Goal: Find specific page/section: Find specific page/section

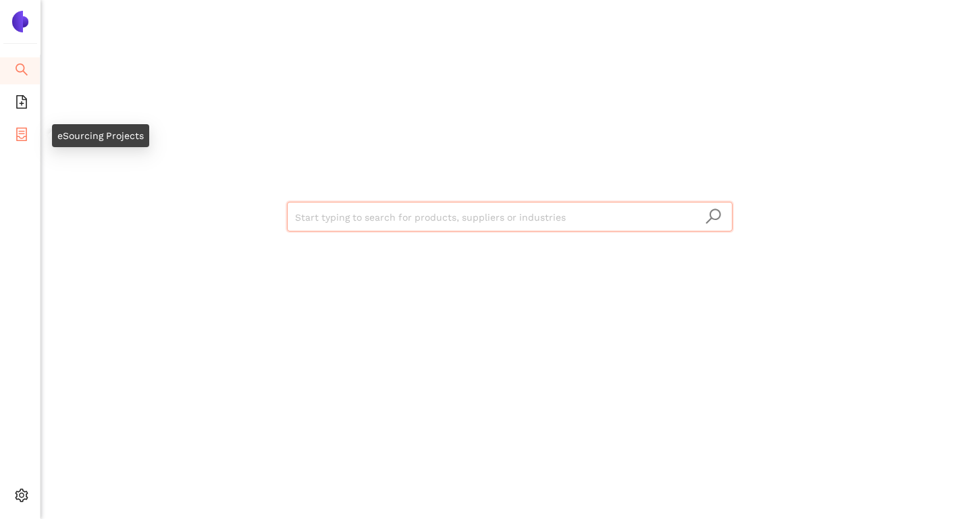
click at [21, 140] on icon "container" at bounding box center [21, 135] width 11 height 14
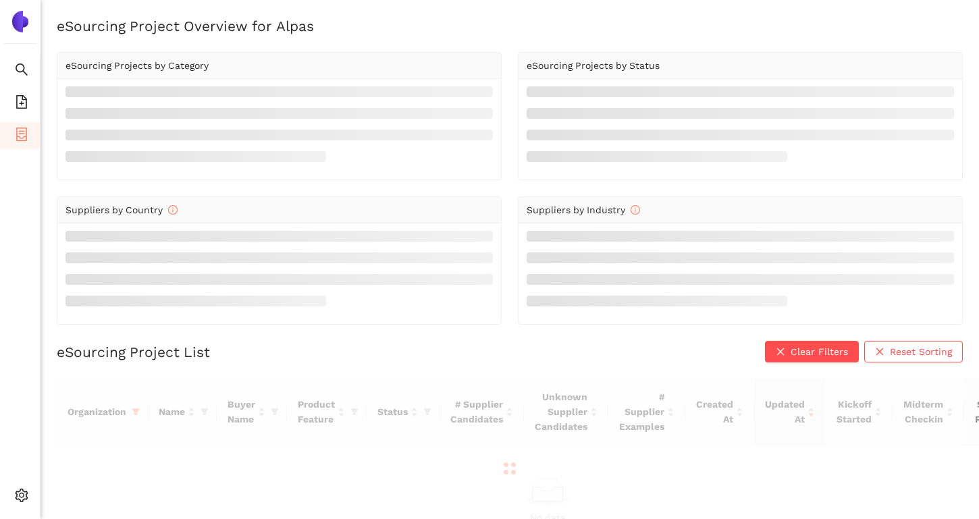
drag, startPoint x: 964, startPoint y: 513, endPoint x: 1061, endPoint y: 561, distance: 108.1
click at [979, 519] on html "Search eSourcing Templates eSourcing Projects Settings eSourcing Project Overvi…" at bounding box center [489, 259] width 979 height 519
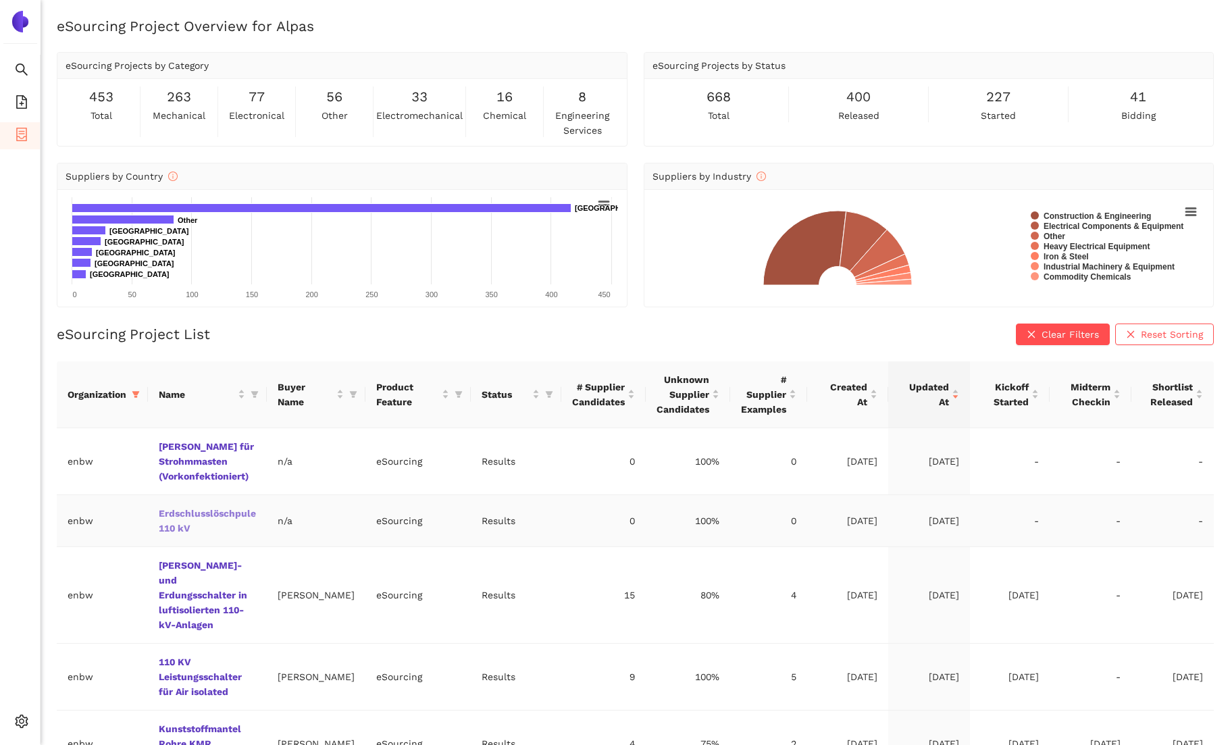
click at [0, 0] on link "Erdschlusslöschpule 110 kV" at bounding box center [0, 0] width 0 height 0
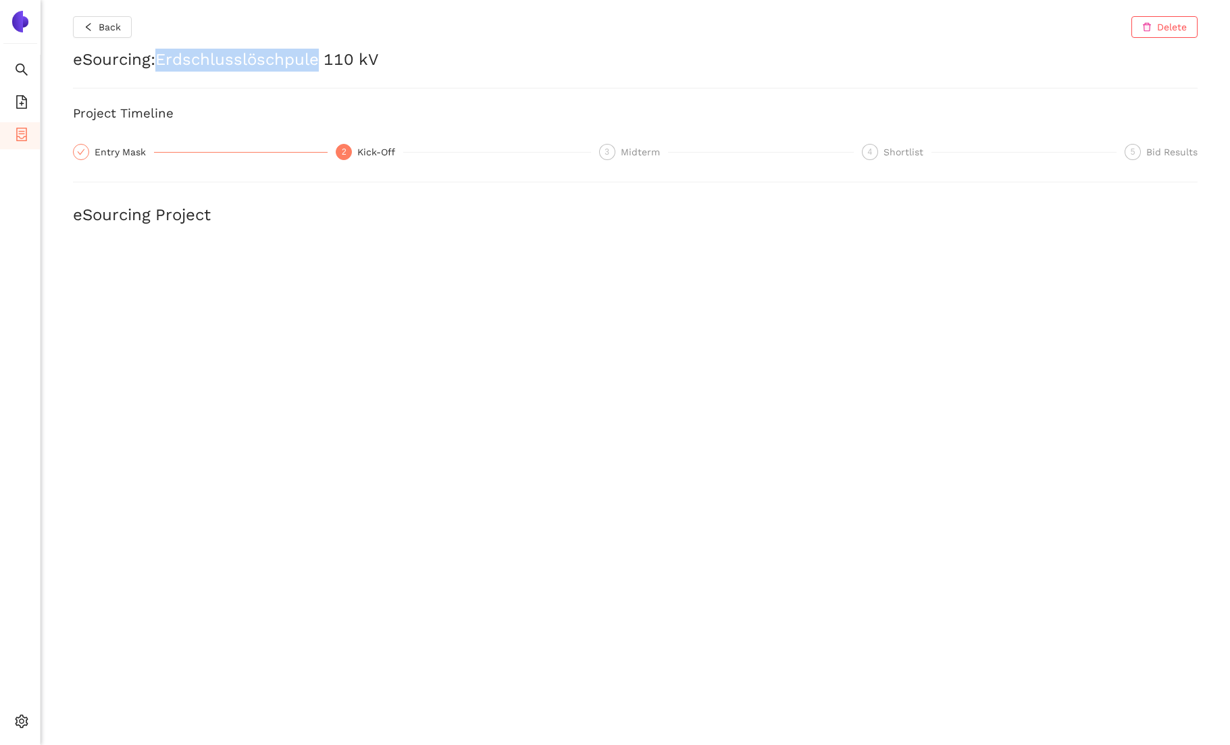
drag, startPoint x: 162, startPoint y: 54, endPoint x: 324, endPoint y: 59, distance: 162.2
click at [324, 59] on h2 "eSourcing : Erdschlusslöschpule 110 kV" at bounding box center [635, 60] width 1124 height 23
copy h2 "Erdschlusslöschpule"
